Goal: Share content: Share content

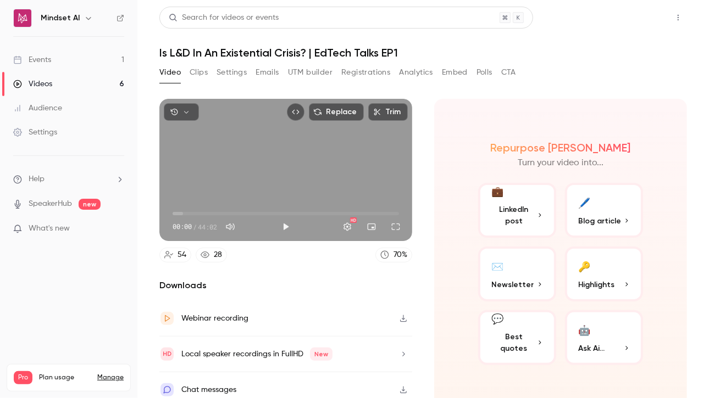
click at [639, 17] on button "Share" at bounding box center [638, 18] width 43 height 22
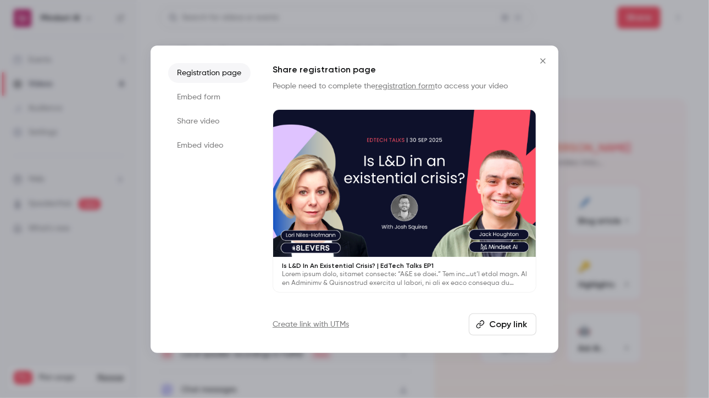
click at [181, 100] on li "Embed form" at bounding box center [209, 97] width 82 height 20
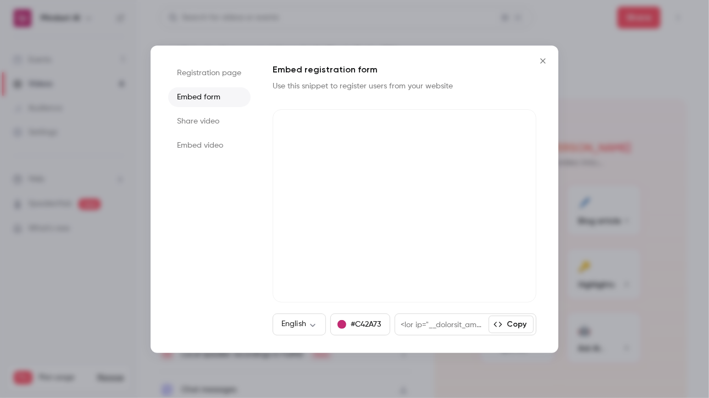
click at [201, 78] on li "Registration page" at bounding box center [209, 73] width 82 height 20
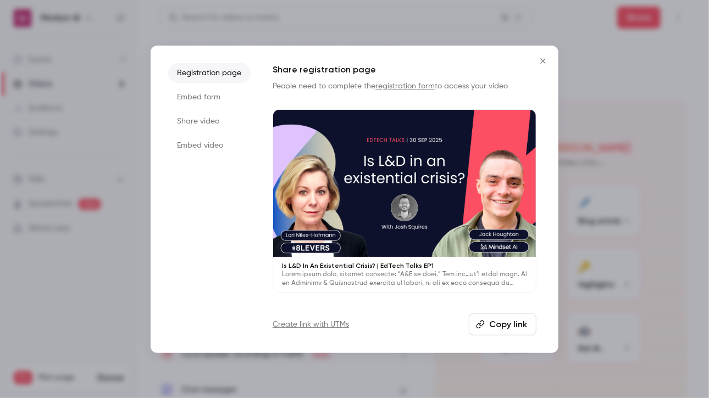
click at [497, 329] on button "Copy link" at bounding box center [503, 325] width 68 height 22
click at [490, 324] on button "Copy link" at bounding box center [503, 325] width 68 height 22
click at [69, 122] on div at bounding box center [354, 199] width 709 height 398
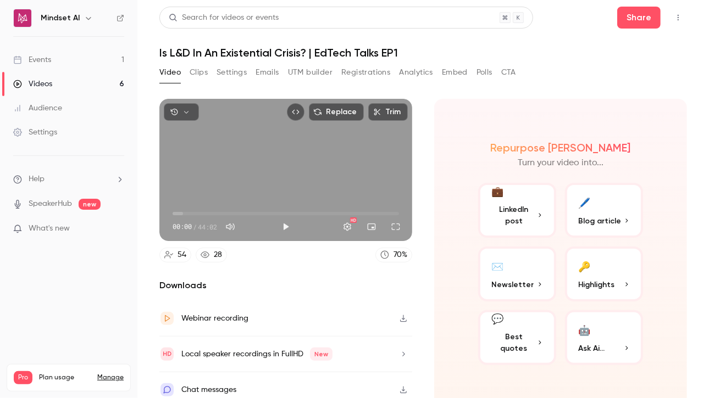
click at [46, 63] on div "Events" at bounding box center [32, 59] width 38 height 11
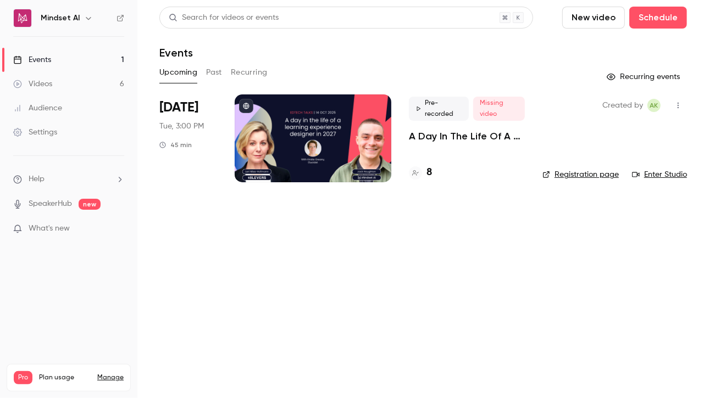
click at [443, 129] on div "Pre-recorded Missing video A Day In The Life Of A Learning Experience Designer …" at bounding box center [467, 120] width 116 height 46
click at [447, 137] on p "A Day In The Life Of A Learning Experience Designer In [DATE] | EdTech Talks EP2" at bounding box center [467, 136] width 116 height 13
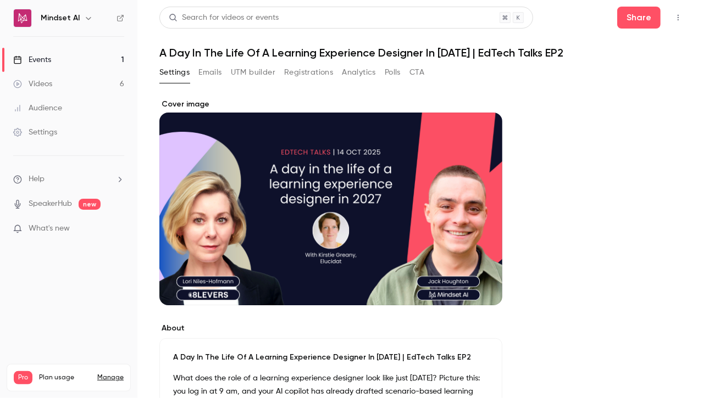
click at [319, 77] on button "Registrations" at bounding box center [308, 73] width 49 height 18
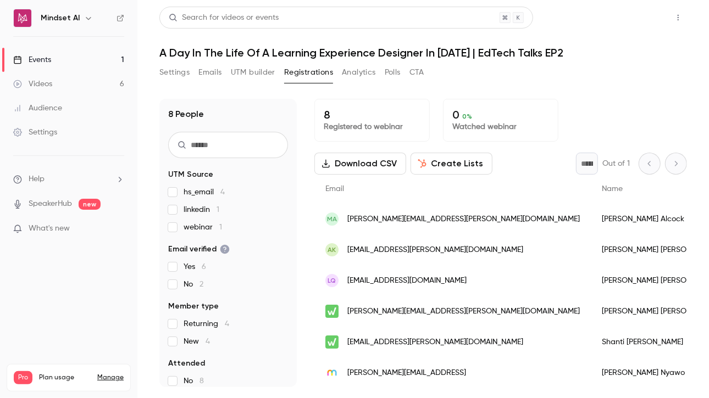
click at [647, 18] on button "Share" at bounding box center [638, 18] width 43 height 22
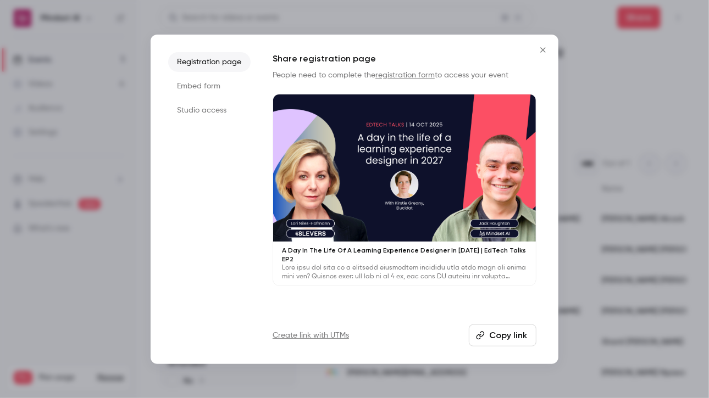
click at [517, 338] on button "Copy link" at bounding box center [503, 336] width 68 height 22
